Goal: Complete application form: Complete application form

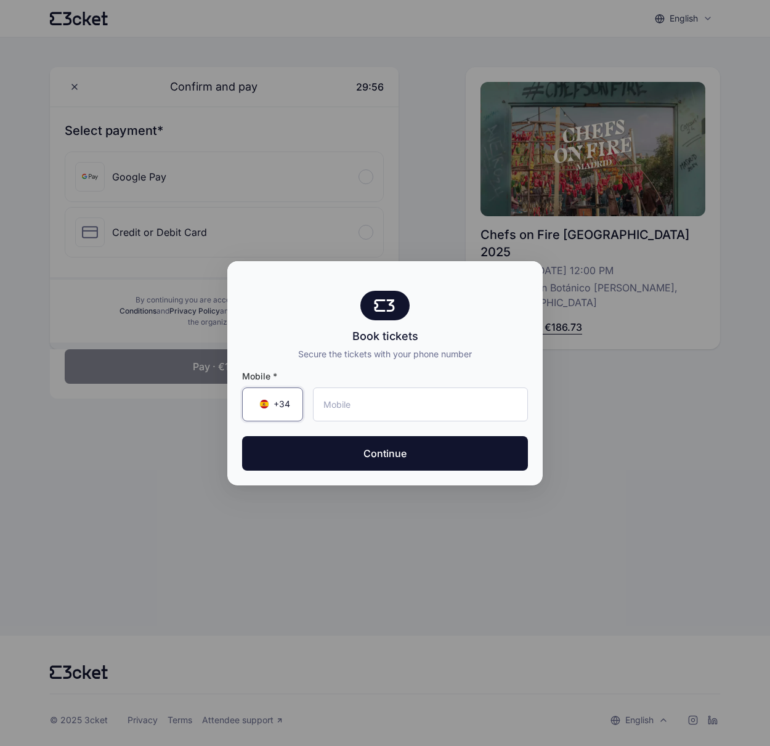
click at [274, 410] on span "+34" at bounding box center [282, 404] width 17 height 12
click at [269, 443] on input "Search by country name or country code" at bounding box center [335, 441] width 185 height 34
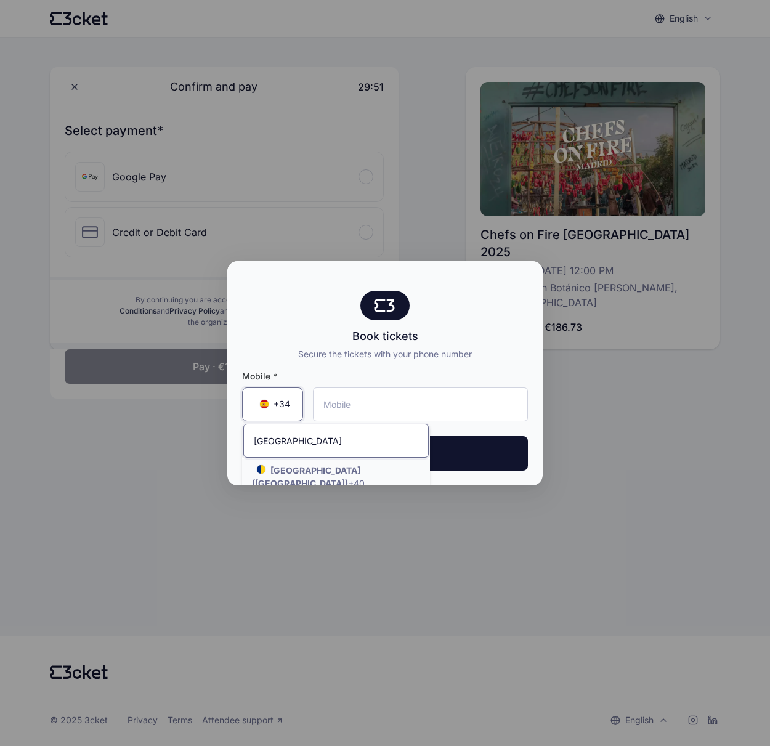
type input "[GEOGRAPHIC_DATA]"
click at [289, 488] on li "[GEOGRAPHIC_DATA] ([GEOGRAPHIC_DATA]) +40" at bounding box center [336, 477] width 188 height 36
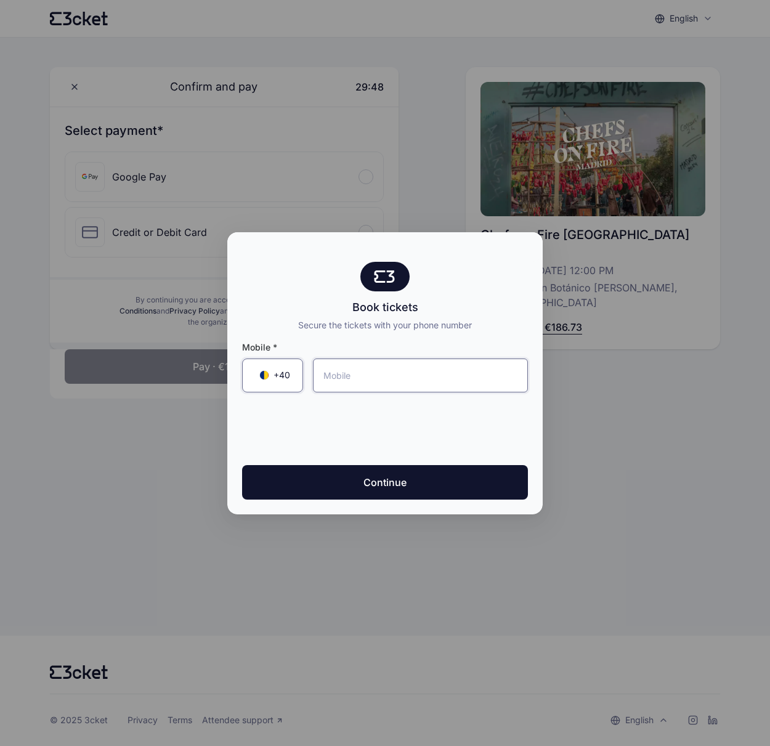
click at [356, 389] on input "tel" at bounding box center [420, 376] width 215 height 34
click at [313, 380] on input "0729 805 601" at bounding box center [420, 376] width 215 height 34
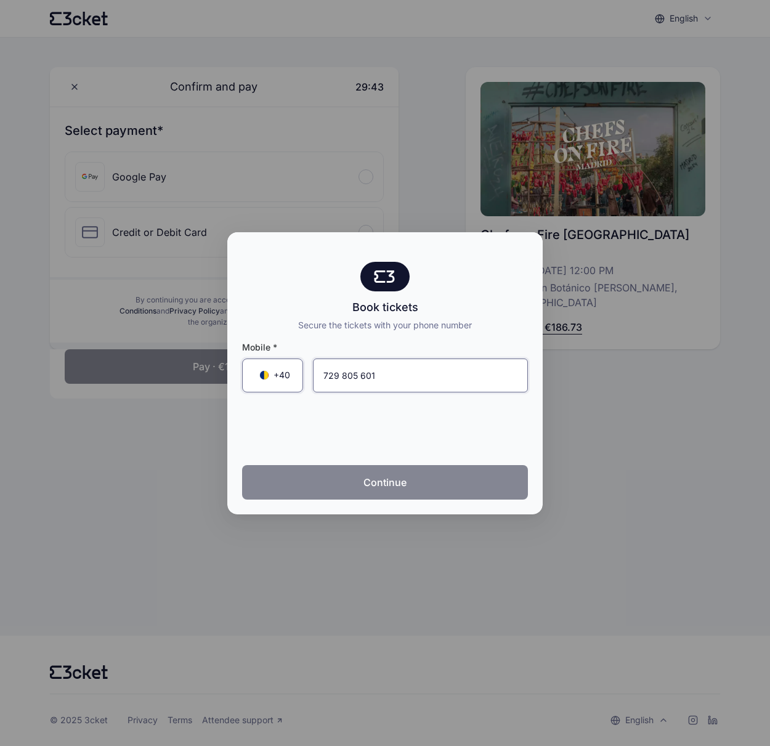
type input "729 805 601"
click at [389, 500] on button "Continue" at bounding box center [385, 482] width 286 height 35
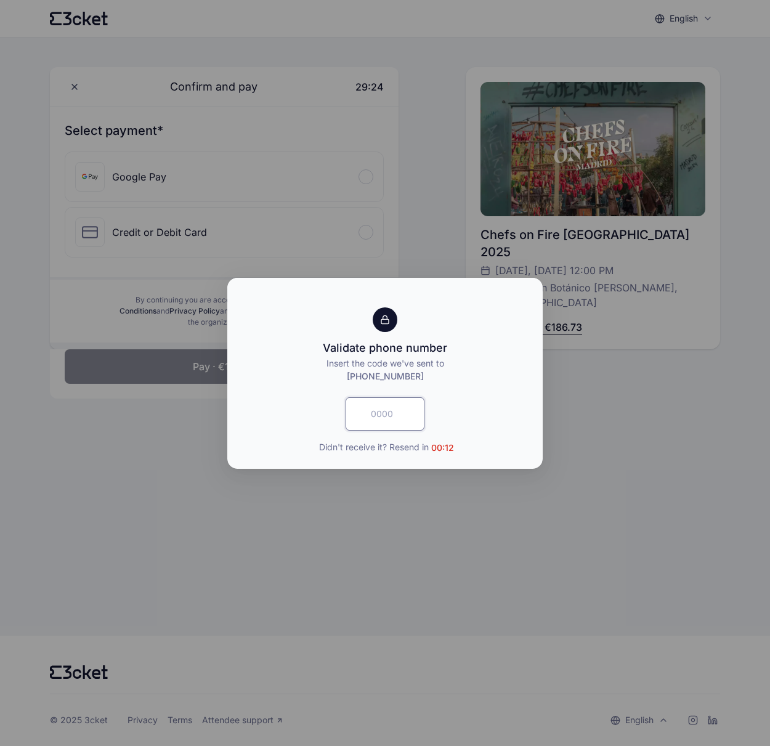
click at [415, 426] on input "text" at bounding box center [385, 413] width 79 height 33
paste input "2765"
type input "2765"
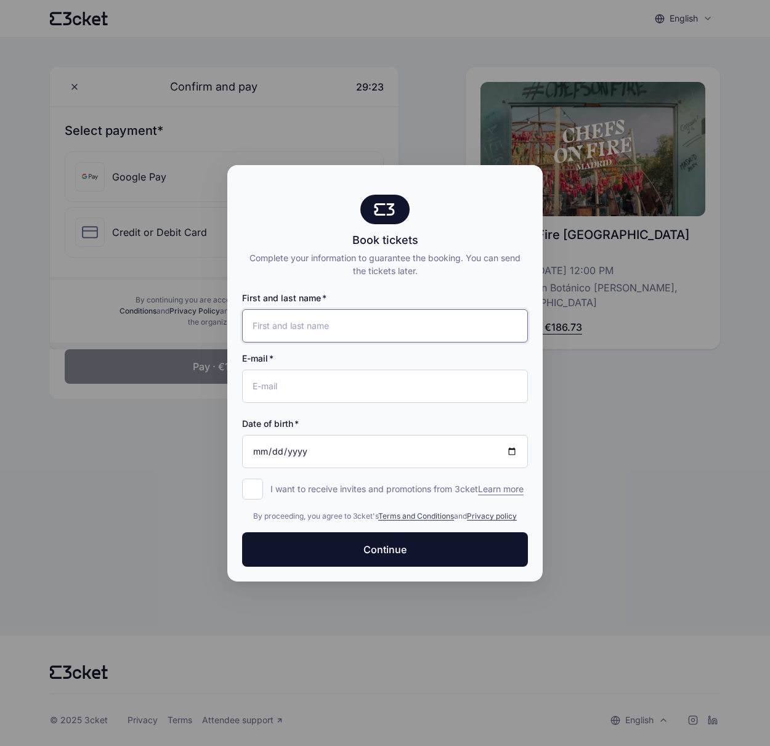
click at [372, 325] on input "First and last name" at bounding box center [385, 325] width 286 height 33
type input "Catalin Modorcea"
click at [389, 396] on input "E-mail" at bounding box center [385, 386] width 286 height 33
type input "[EMAIL_ADDRESS][DOMAIN_NAME]"
click at [339, 468] on input "Date of birth" at bounding box center [385, 451] width 286 height 33
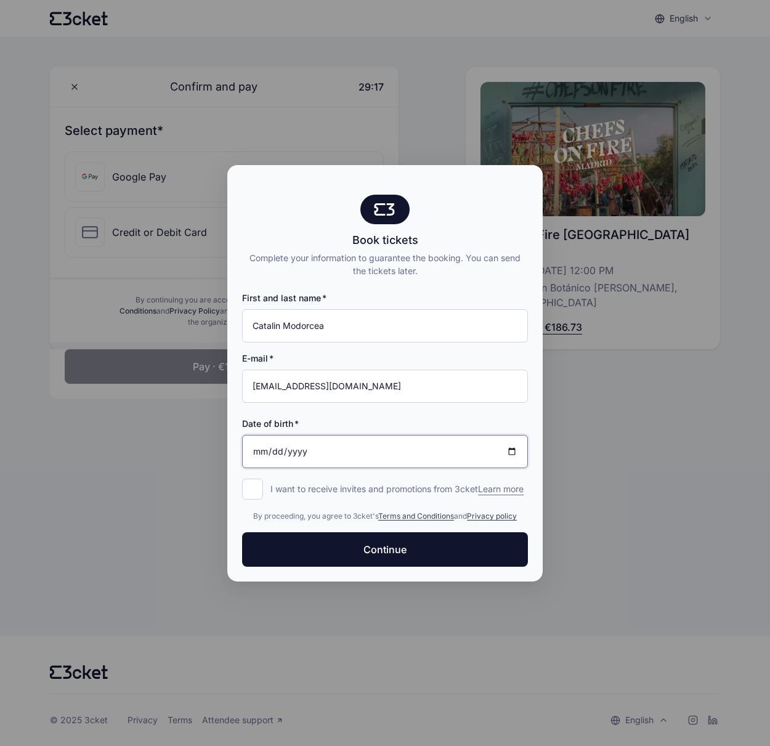
click at [528, 466] on input "Date of birth" at bounding box center [385, 451] width 286 height 33
click at [528, 468] on input "Date of birth" at bounding box center [385, 451] width 286 height 33
type input "[DATE]"
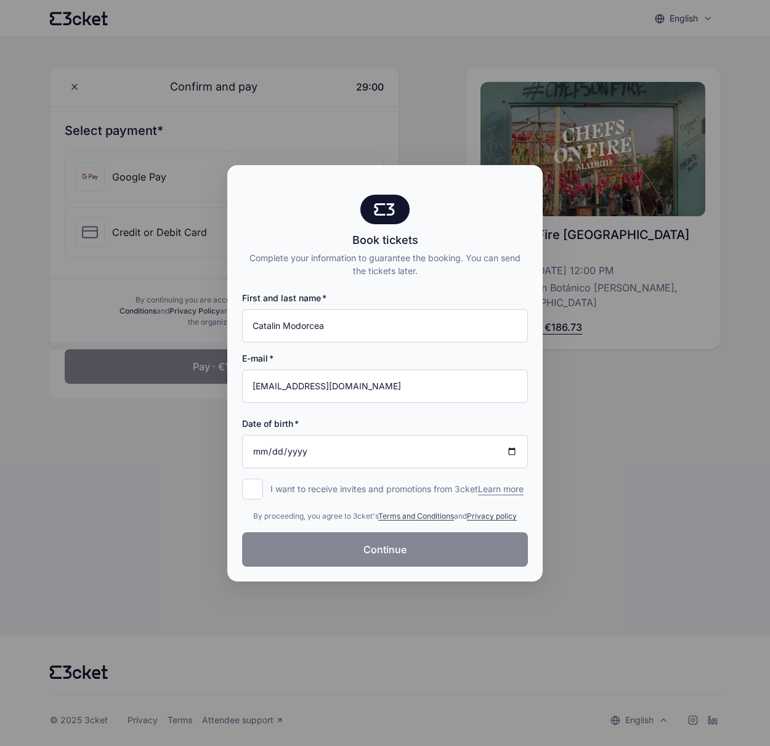
click at [376, 567] on button "Continue" at bounding box center [385, 549] width 286 height 35
drag, startPoint x: 406, startPoint y: 529, endPoint x: 396, endPoint y: 555, distance: 28.5
click at [406, 529] on div "By proceeding, you agree to 3cket's Terms and Conditions and Privacy policy" at bounding box center [385, 513] width 286 height 37
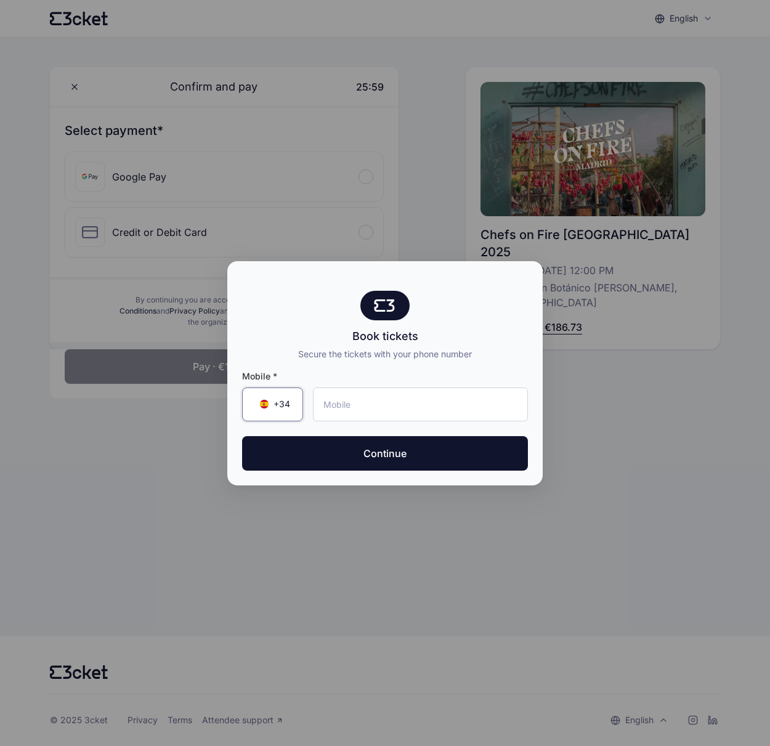
click at [274, 410] on span "+34" at bounding box center [282, 404] width 17 height 12
click at [270, 450] on input "Search by country name or country code" at bounding box center [335, 441] width 185 height 34
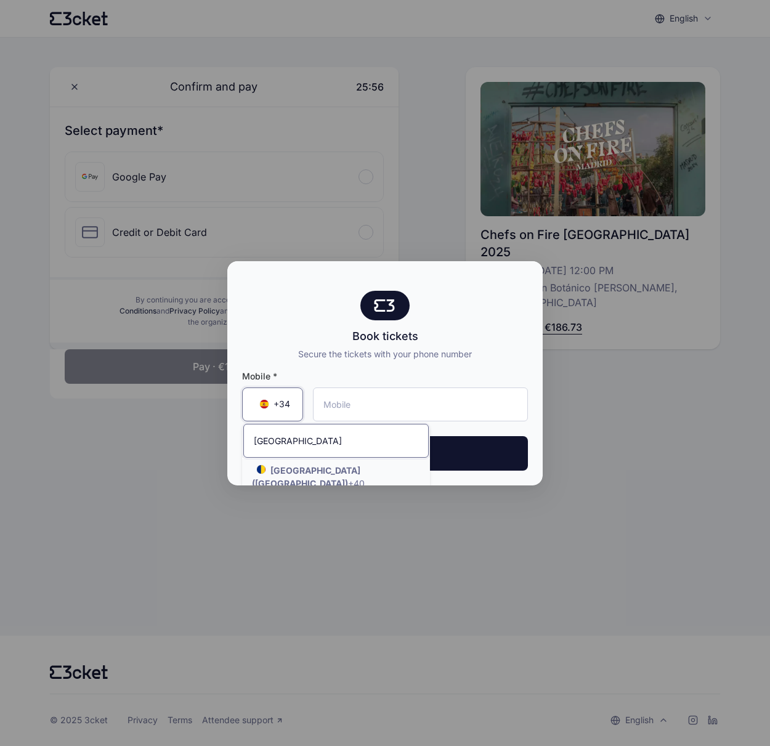
type input "[GEOGRAPHIC_DATA]"
click at [281, 478] on strong "[GEOGRAPHIC_DATA] ([GEOGRAPHIC_DATA])" at bounding box center [306, 476] width 108 height 23
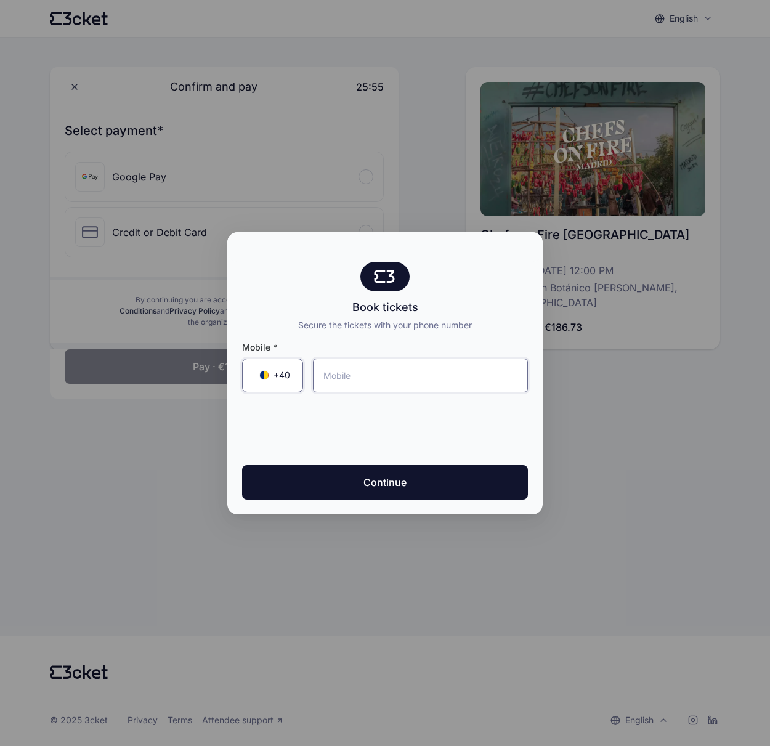
drag, startPoint x: 362, startPoint y: 380, endPoint x: 352, endPoint y: 391, distance: 14.0
click at [361, 380] on input "tel" at bounding box center [420, 376] width 215 height 34
click at [314, 377] on input "0729 805 601" at bounding box center [420, 376] width 215 height 34
type input "729 805 601"
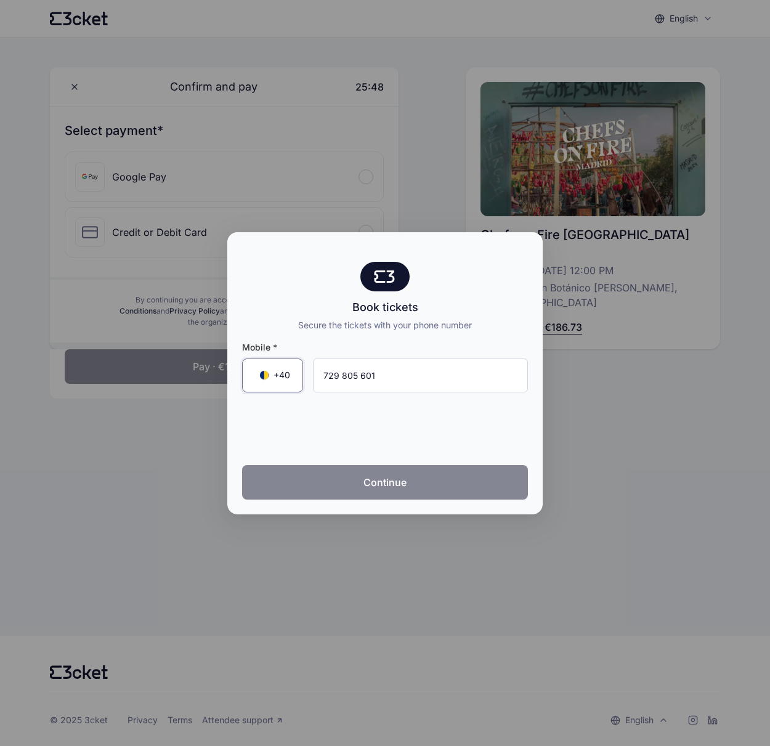
drag, startPoint x: 400, startPoint y: 506, endPoint x: 455, endPoint y: 522, distance: 57.0
click at [400, 500] on button "Continue" at bounding box center [385, 482] width 286 height 35
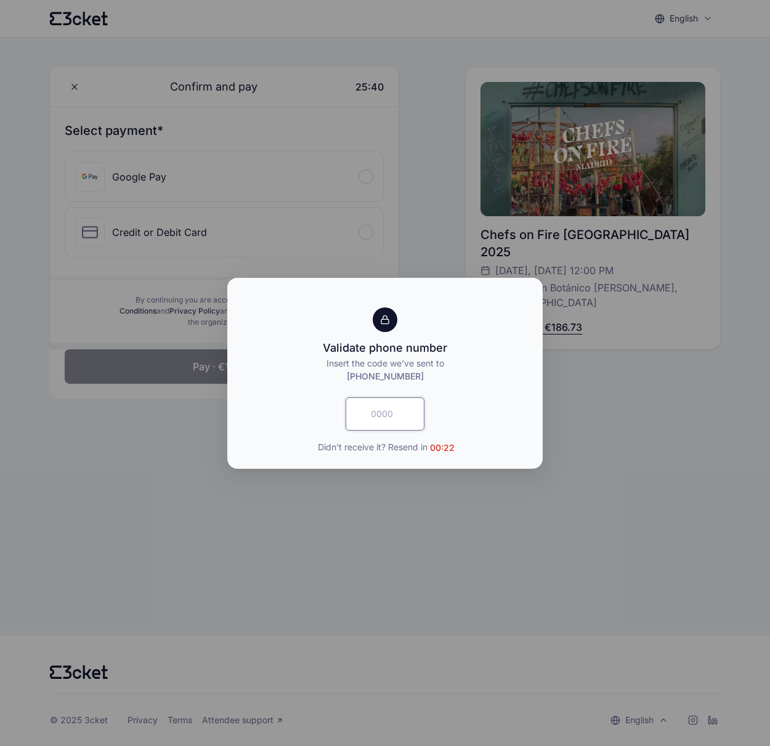
click at [410, 429] on input "text" at bounding box center [385, 413] width 79 height 33
paste input "5875"
type input "5875"
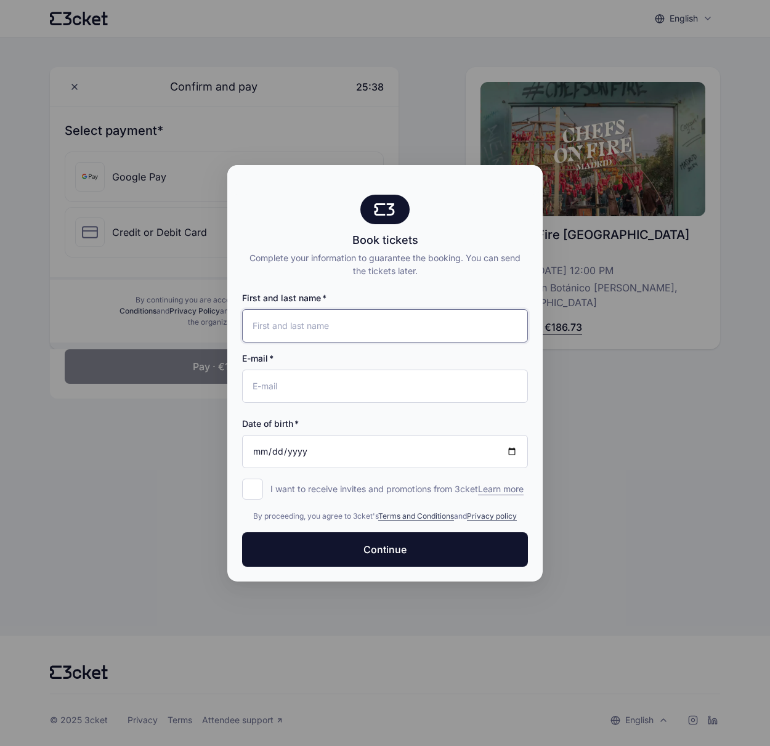
click at [352, 314] on input "First and last name" at bounding box center [385, 325] width 286 height 33
type input "Catalin Modorcea"
click at [313, 397] on input "E-mail" at bounding box center [385, 386] width 286 height 33
type input "[EMAIL_ADDRESS][DOMAIN_NAME]"
click at [528, 463] on input "Date of birth" at bounding box center [385, 451] width 286 height 33
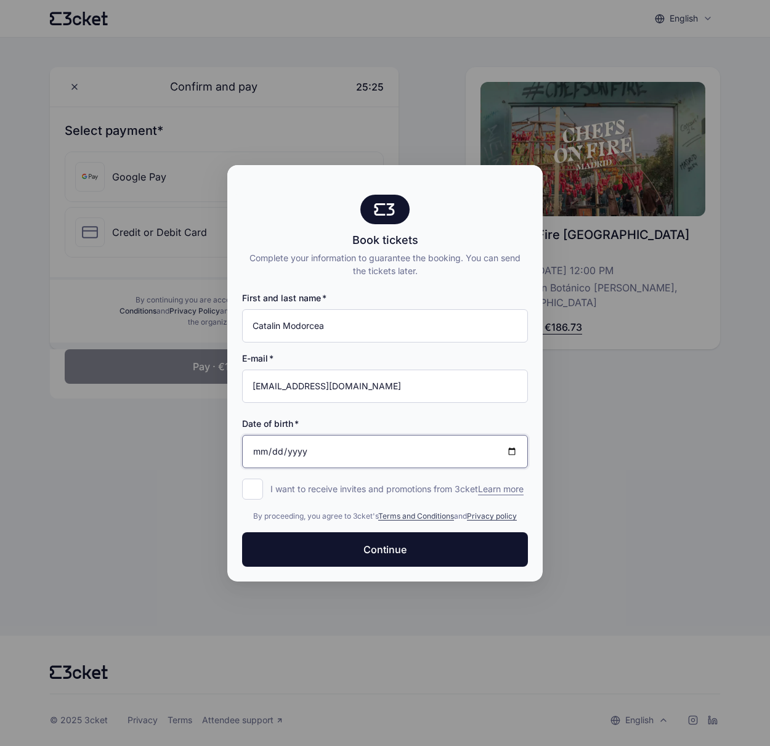
type input "[DATE]"
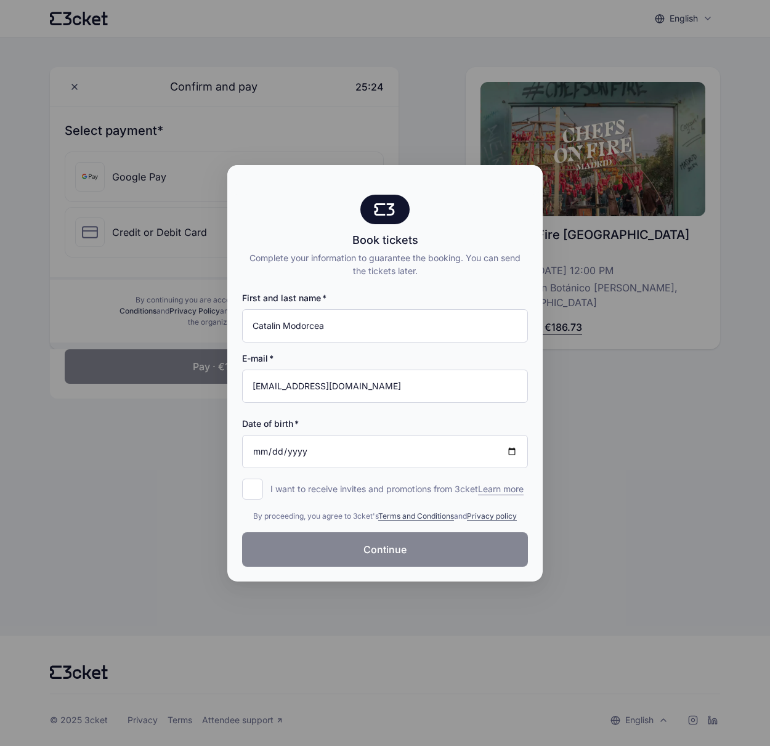
click at [389, 557] on span "Continue" at bounding box center [385, 549] width 43 height 15
click at [669, 544] on div at bounding box center [385, 373] width 770 height 746
click at [649, 453] on div at bounding box center [385, 373] width 770 height 746
click at [139, 361] on div at bounding box center [385, 373] width 770 height 746
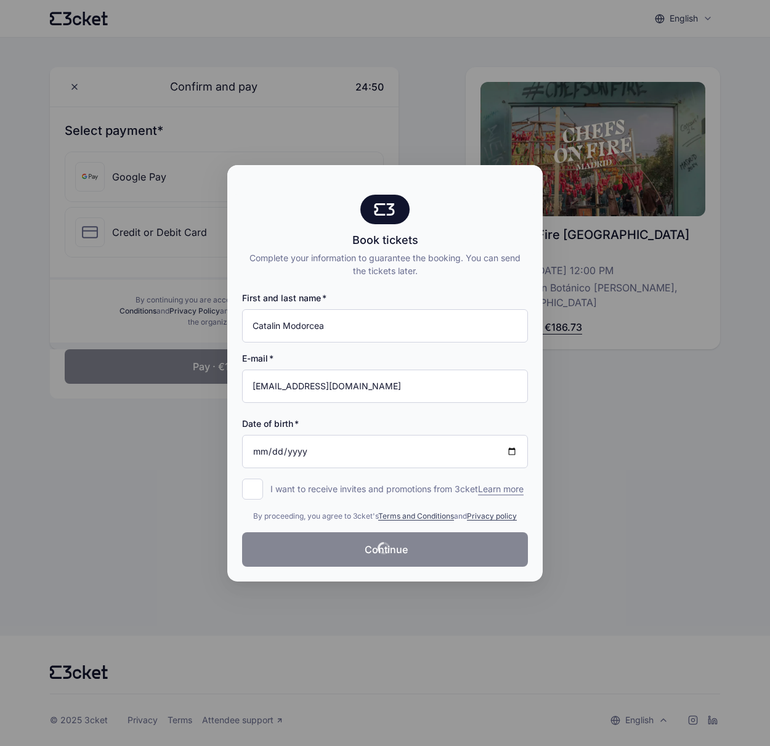
click at [139, 360] on div at bounding box center [385, 373] width 770 height 746
click at [138, 360] on div at bounding box center [385, 373] width 770 height 746
click at [118, 528] on div at bounding box center [385, 373] width 770 height 746
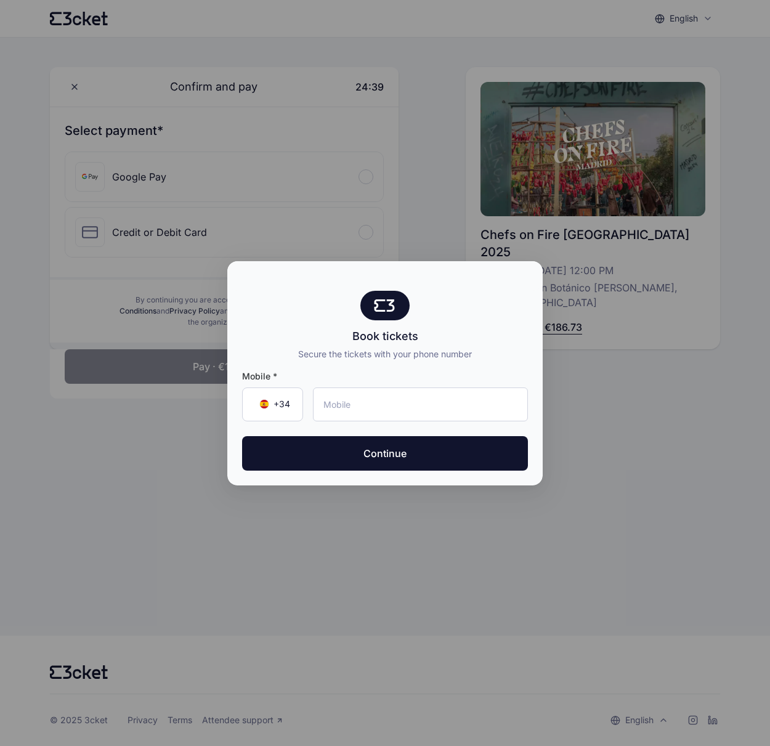
drag, startPoint x: 446, startPoint y: 118, endPoint x: 349, endPoint y: 35, distance: 127.6
click at [446, 118] on div at bounding box center [385, 373] width 770 height 746
click at [71, 106] on div at bounding box center [385, 373] width 770 height 746
